Goal: Transaction & Acquisition: Purchase product/service

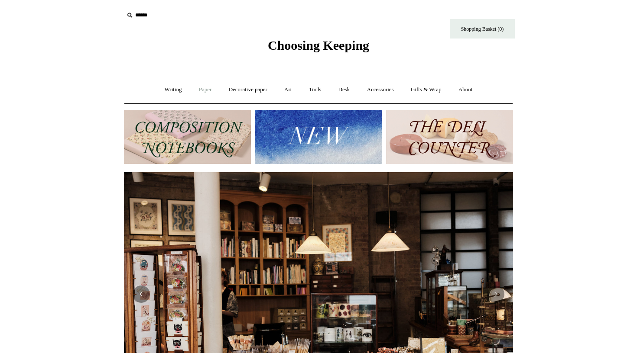
click at [207, 94] on link "Paper +" at bounding box center [205, 89] width 29 height 23
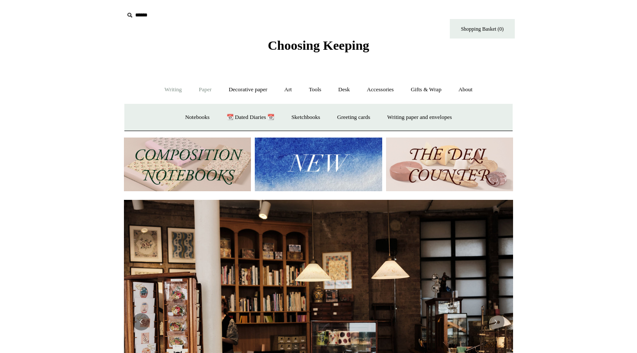
click at [171, 86] on link "Writing +" at bounding box center [173, 89] width 33 height 23
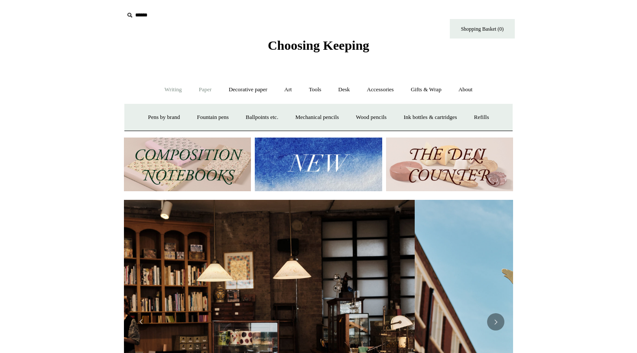
click at [203, 93] on link "Paper +" at bounding box center [205, 89] width 29 height 23
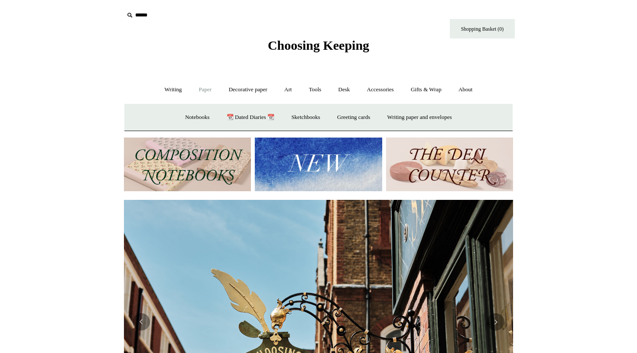
scroll to position [0, 389]
click at [194, 114] on link "Notebooks +" at bounding box center [197, 117] width 40 height 23
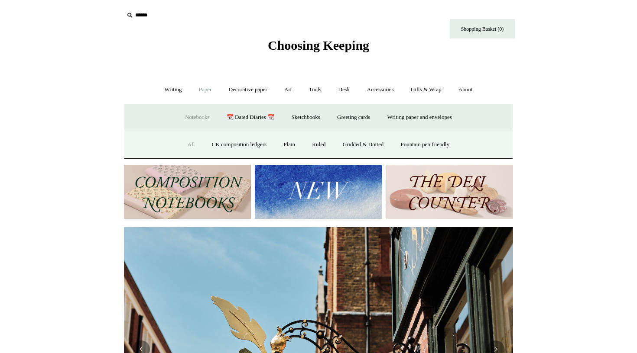
click at [184, 146] on link "All" at bounding box center [191, 144] width 23 height 23
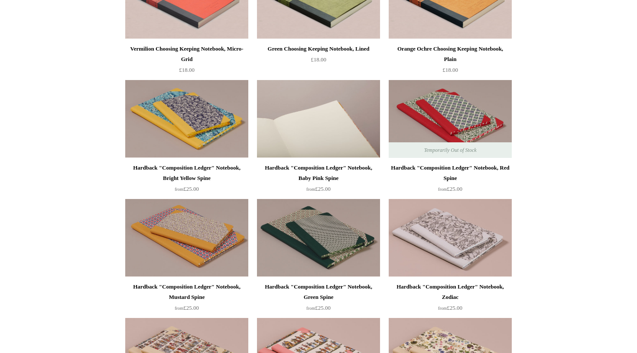
scroll to position [248, 0]
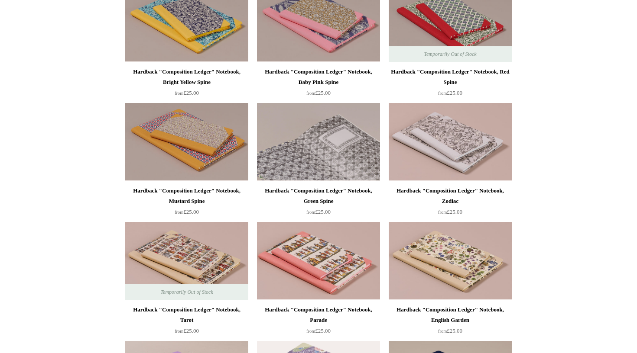
click at [351, 139] on img at bounding box center [318, 142] width 123 height 78
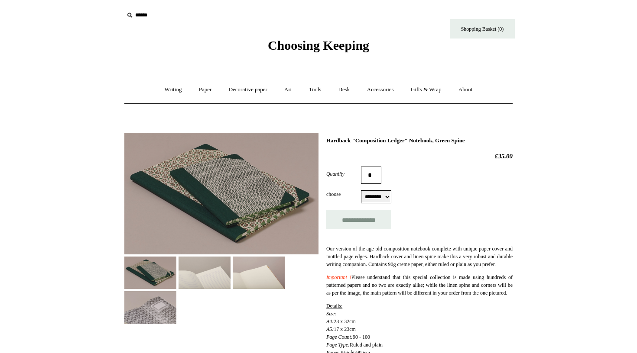
select select "********"
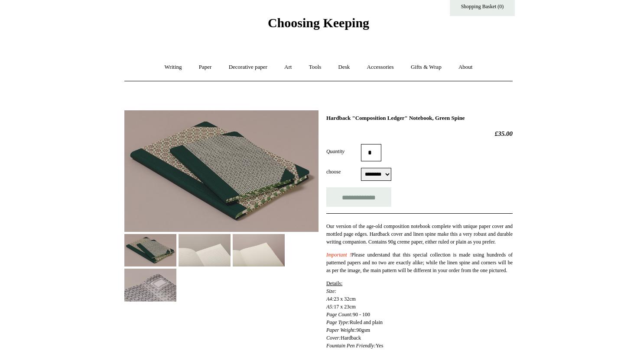
scroll to position [75, 0]
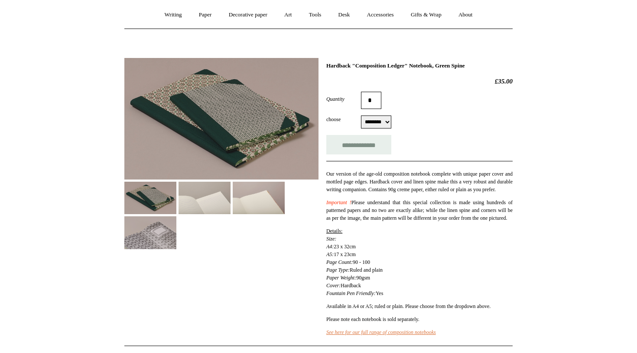
click at [220, 204] on img at bounding box center [204, 198] width 52 height 32
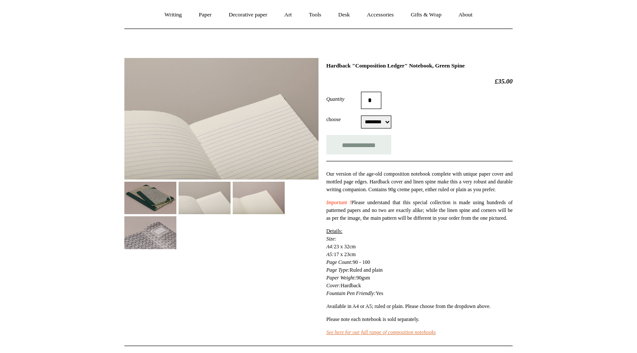
click at [259, 205] on img at bounding box center [259, 198] width 52 height 32
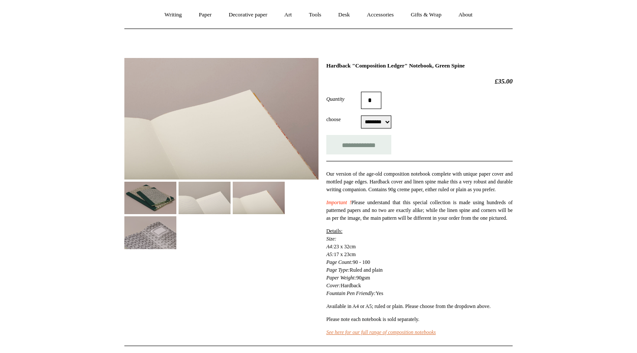
click at [165, 230] on img at bounding box center [150, 233] width 52 height 32
